Goal: Task Accomplishment & Management: Understand process/instructions

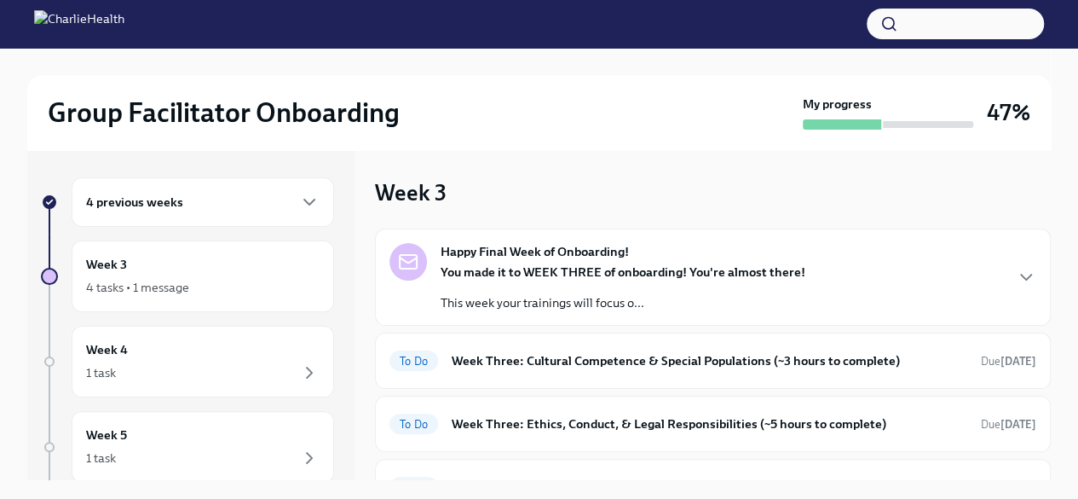
click at [184, 201] on div "4 previous weeks" at bounding box center [203, 202] width 234 height 20
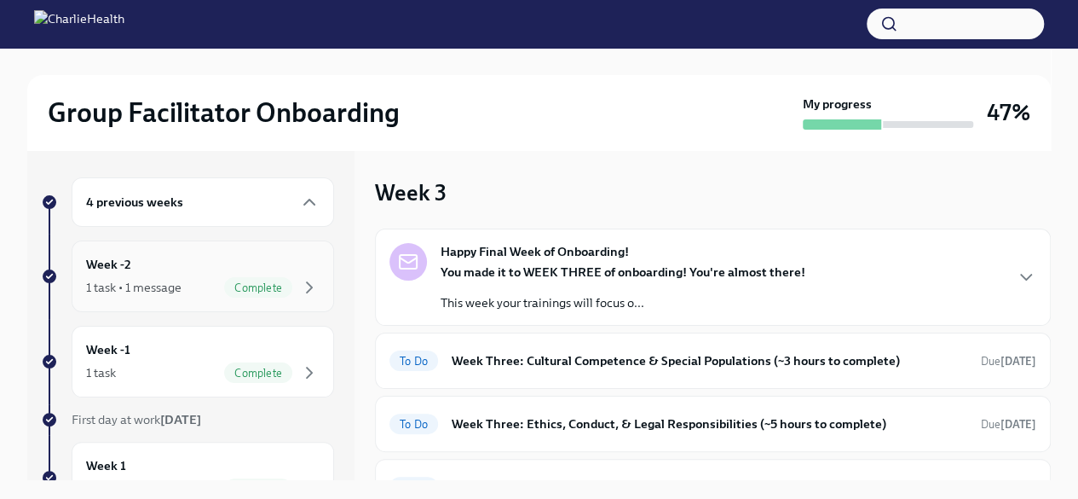
click at [176, 274] on div "Week -2 1 task • 1 message Complete" at bounding box center [203, 276] width 234 height 43
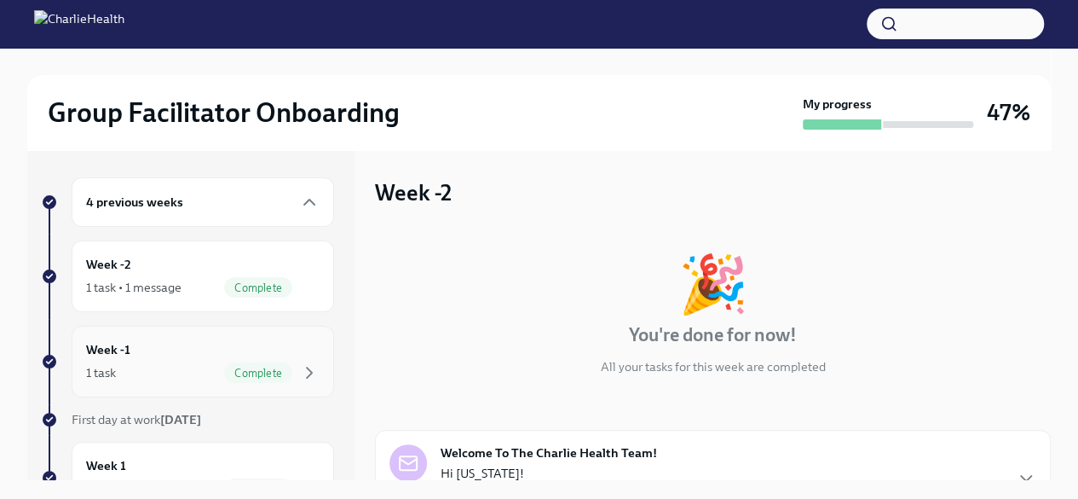
click at [176, 355] on div "Week -1 1 task Complete" at bounding box center [203, 361] width 234 height 43
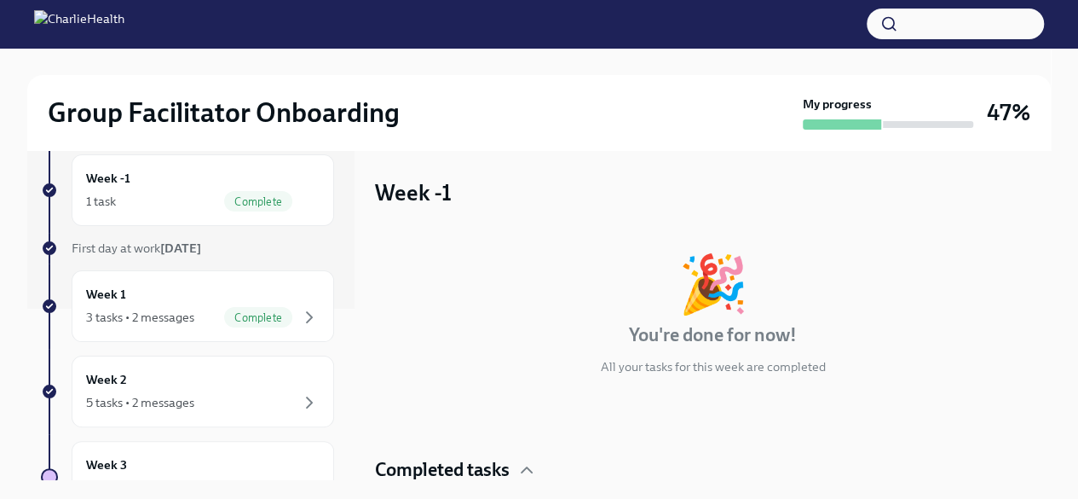
scroll to position [244, 0]
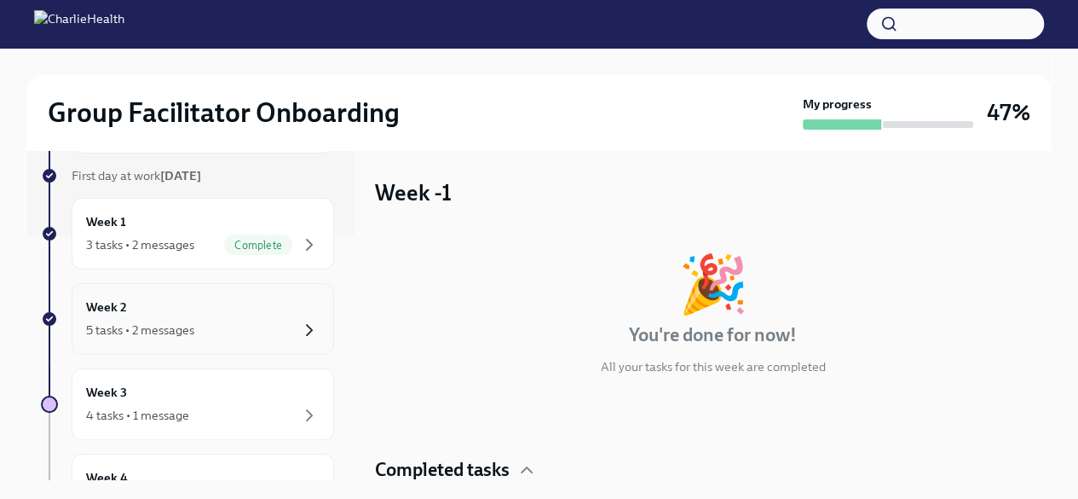
click at [307, 325] on icon "button" at bounding box center [309, 330] width 5 height 10
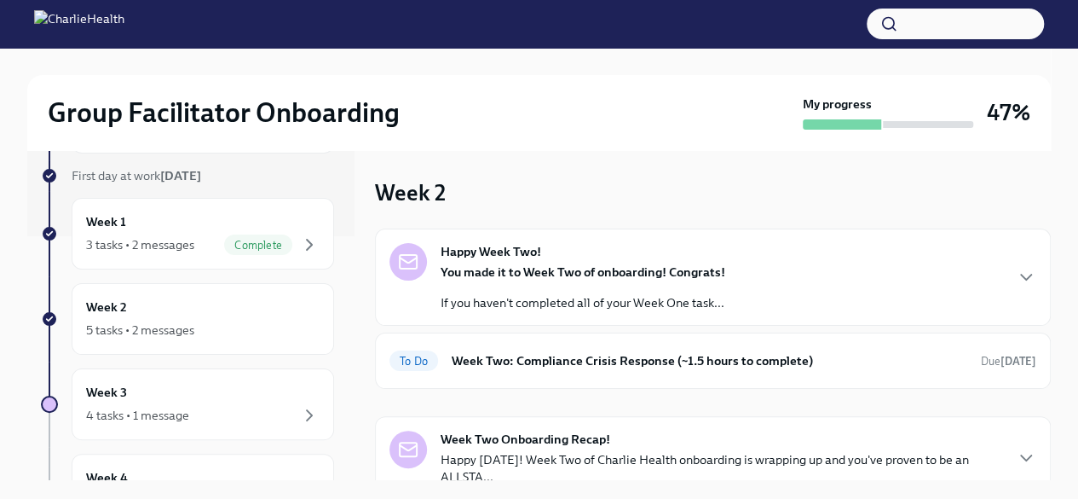
scroll to position [70, 0]
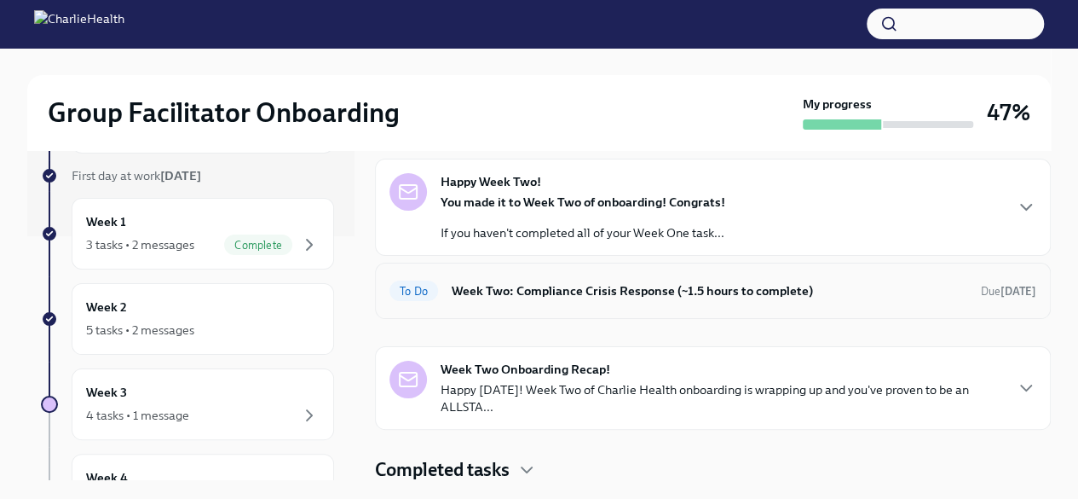
click at [728, 303] on div "To Do Week Two: Compliance Crisis Response (~1.5 hours to complete) Due [DATE]" at bounding box center [713, 290] width 647 height 27
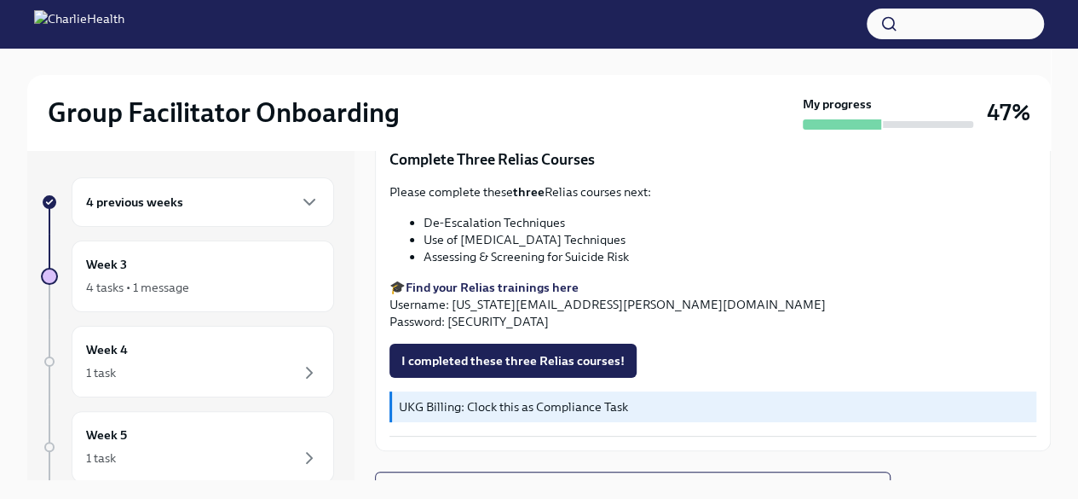
scroll to position [688, 0]
